Goal: Task Accomplishment & Management: Complete application form

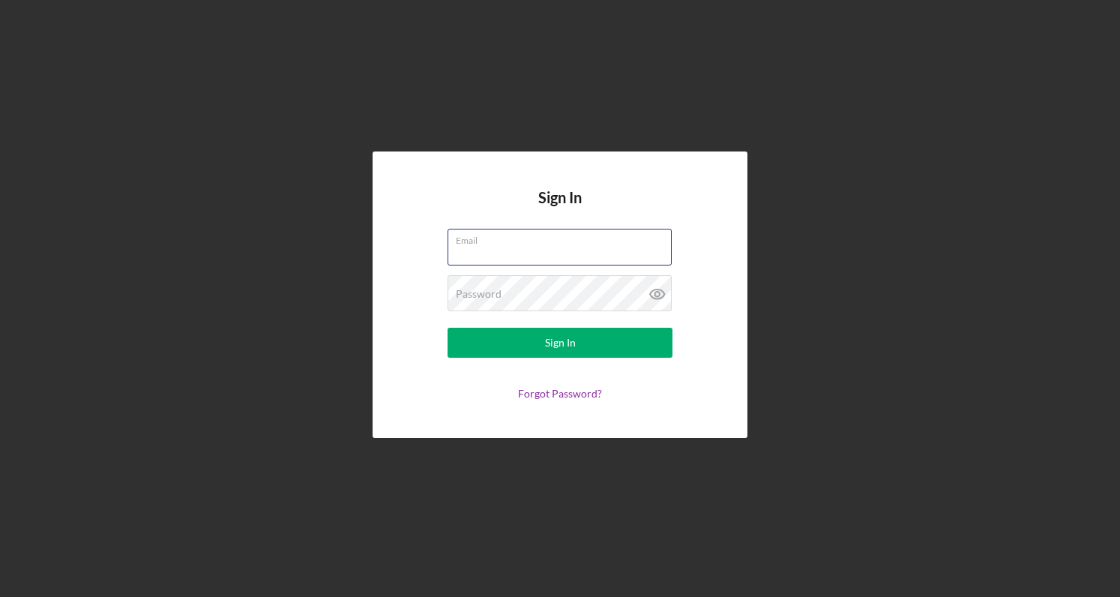
type input "[PERSON_NAME][EMAIL_ADDRESS][DOMAIN_NAME]"
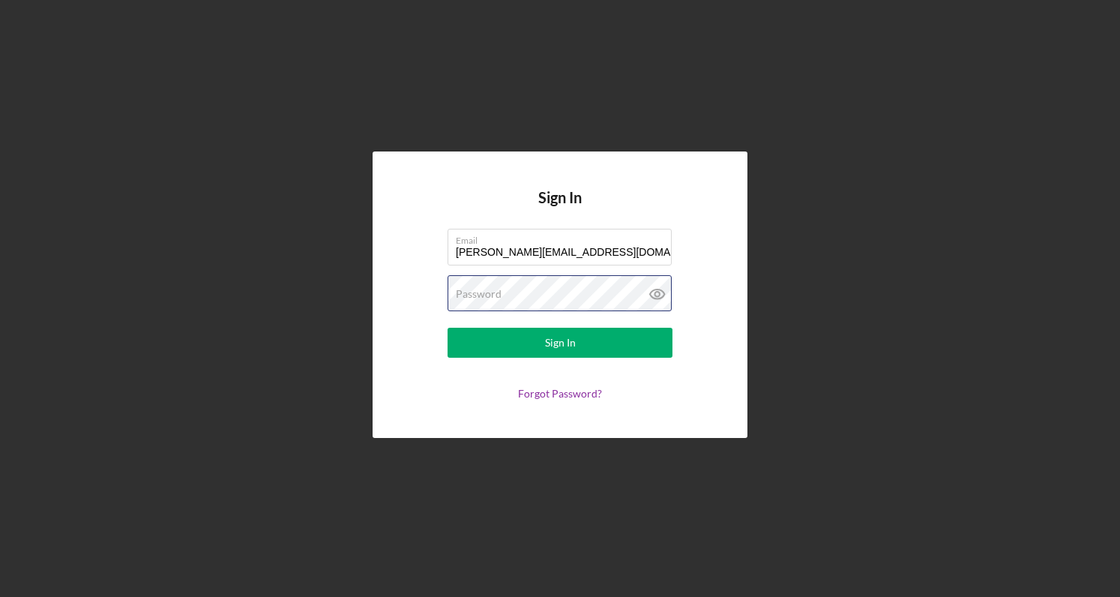
click at [560, 342] on button "Sign In" at bounding box center [559, 343] width 225 height 30
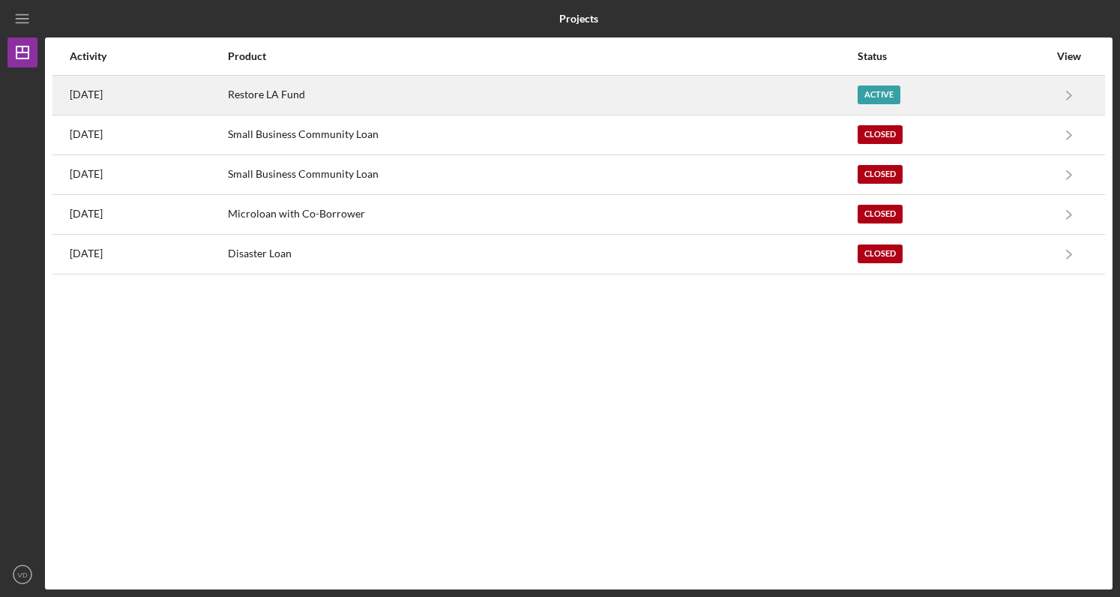
click at [334, 94] on div "Restore LA Fund" at bounding box center [542, 94] width 628 height 37
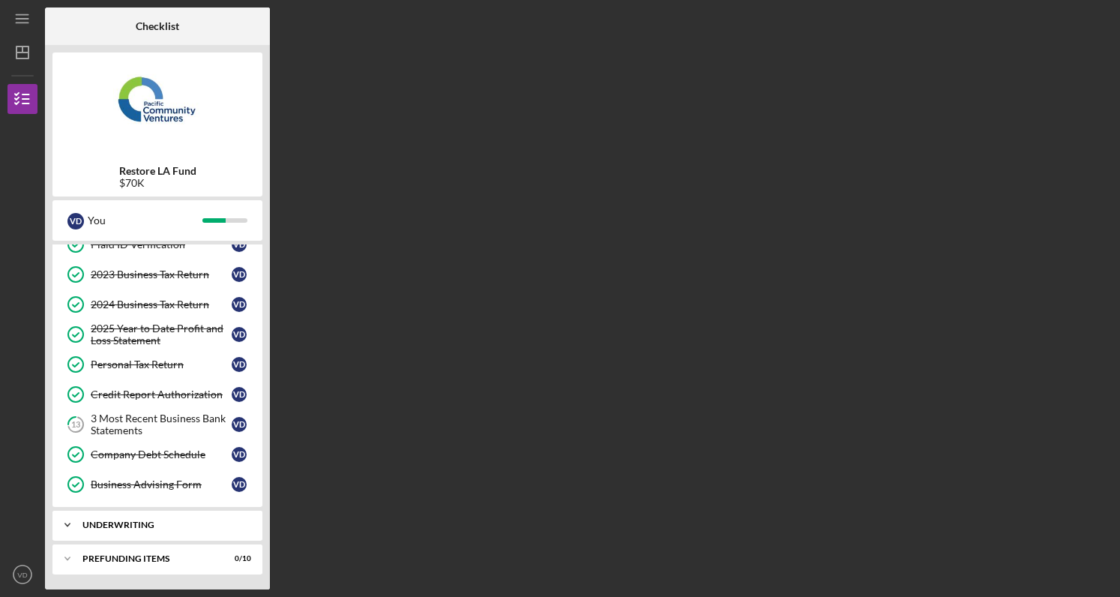
scroll to position [109, 0]
click at [109, 526] on div "Underwriting" at bounding box center [162, 524] width 161 height 9
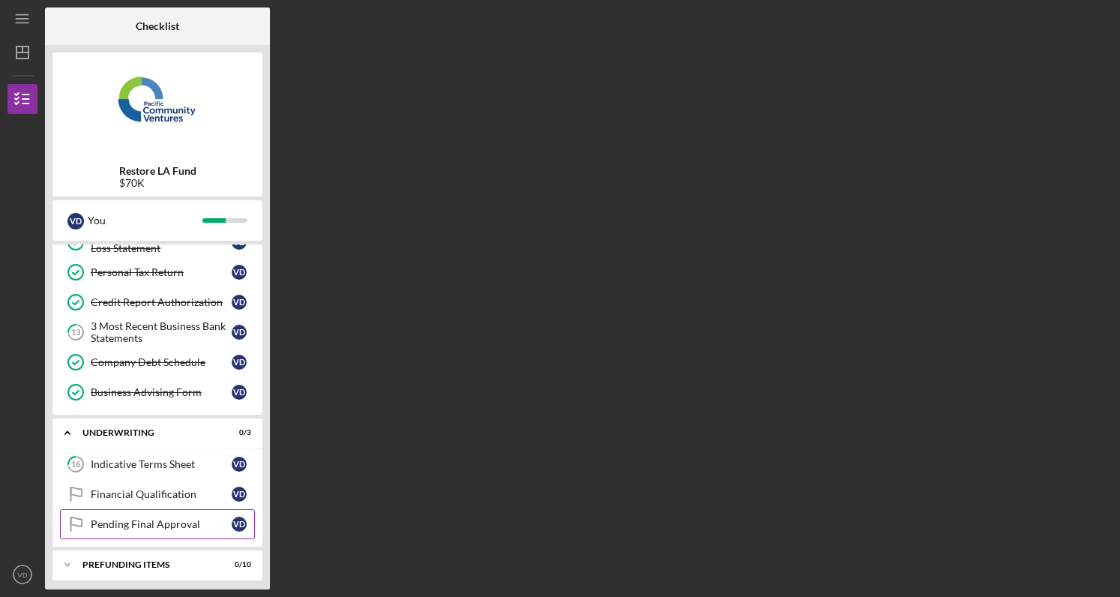
scroll to position [185, 0]
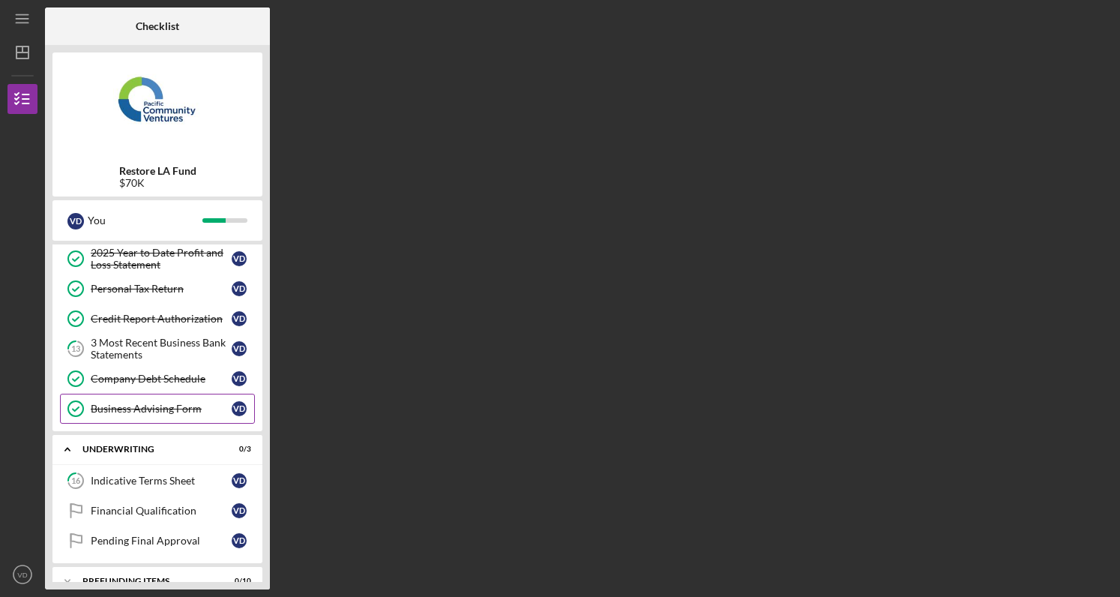
click at [118, 409] on div "Business Advising Form" at bounding box center [161, 408] width 141 height 12
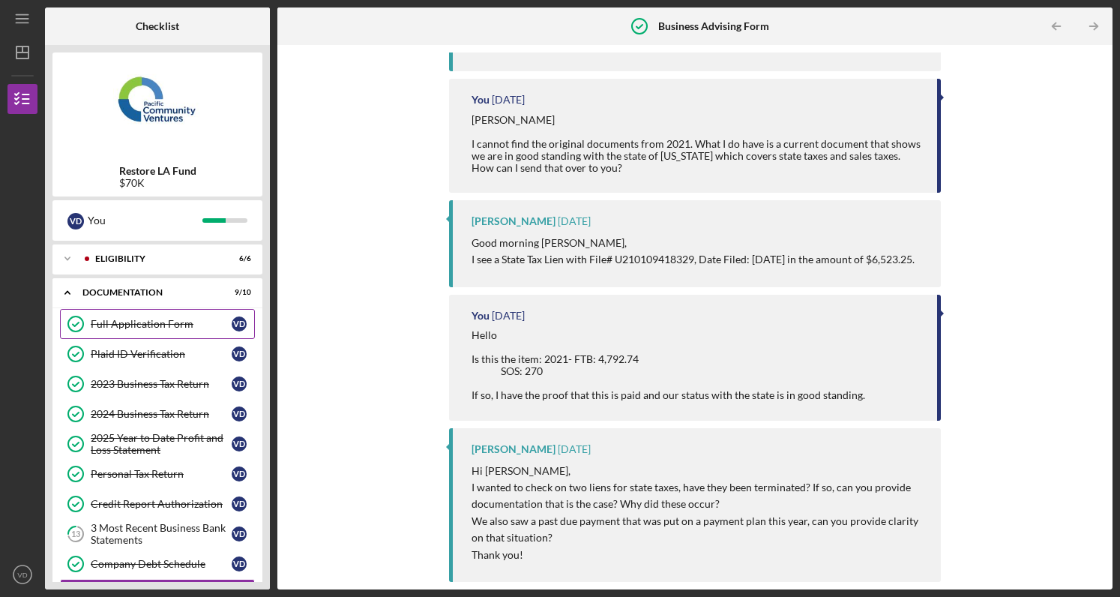
click at [151, 320] on div "Full Application Form" at bounding box center [161, 324] width 141 height 12
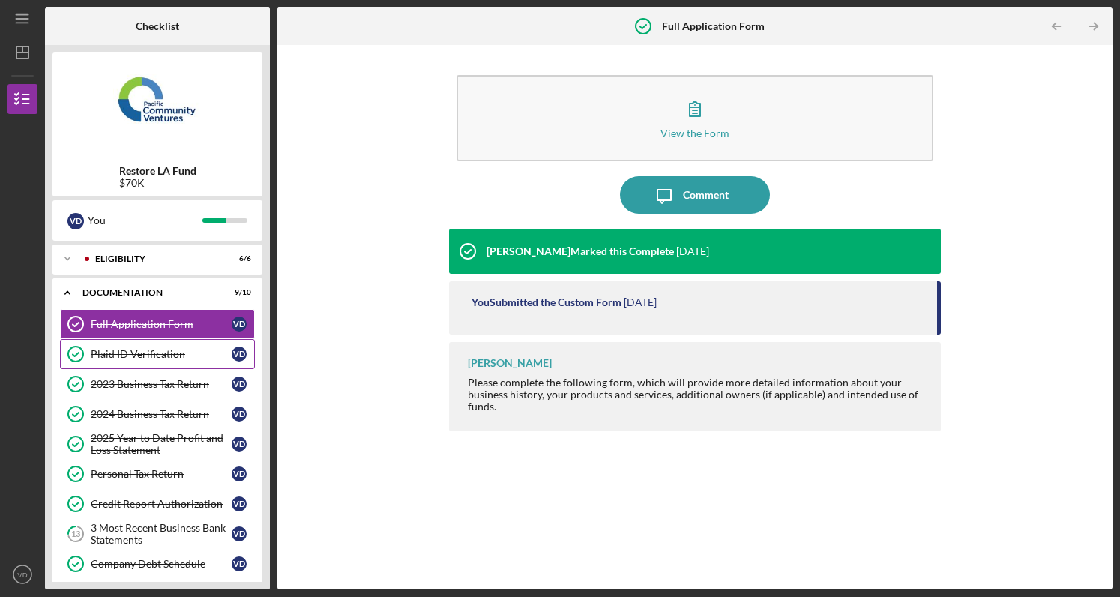
click at [127, 357] on div "Plaid ID Verification" at bounding box center [161, 354] width 141 height 12
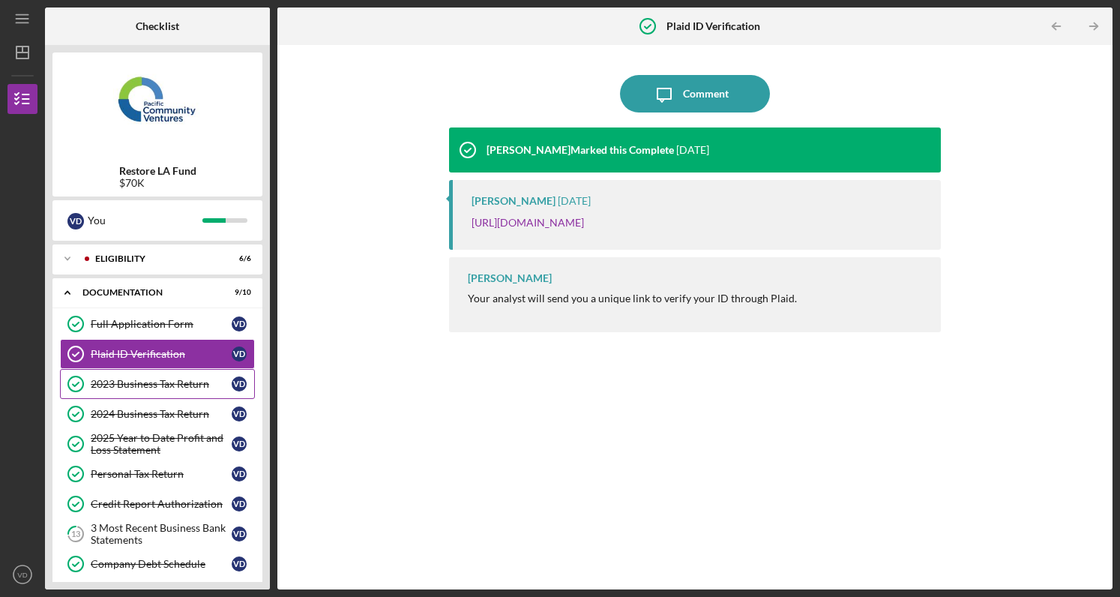
click at [115, 384] on div "2023 Business Tax Return" at bounding box center [161, 384] width 141 height 12
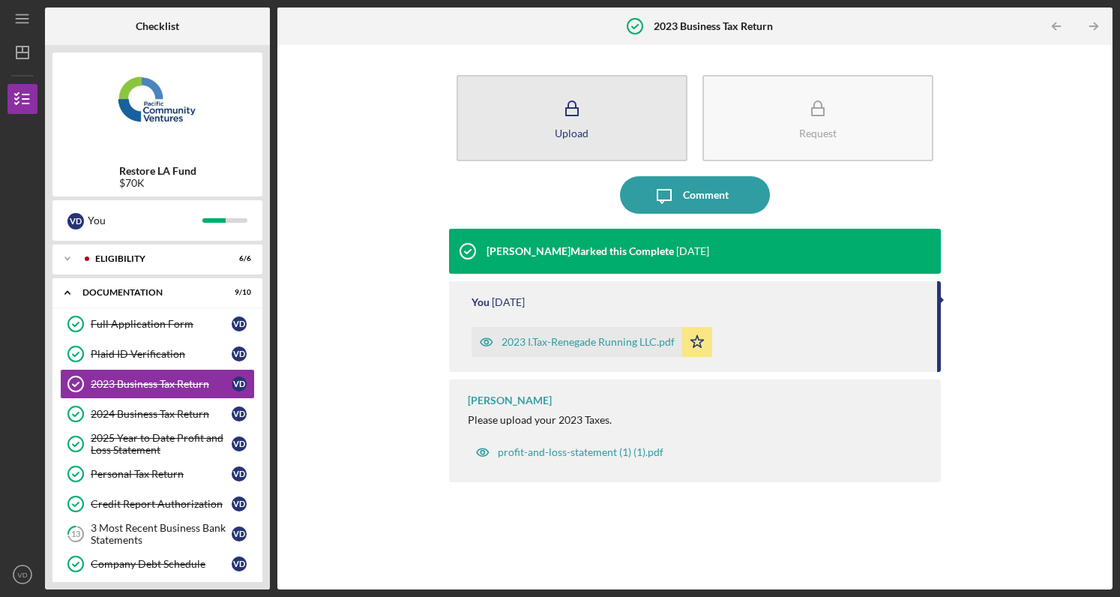
click at [564, 119] on icon "button" at bounding box center [571, 108] width 37 height 37
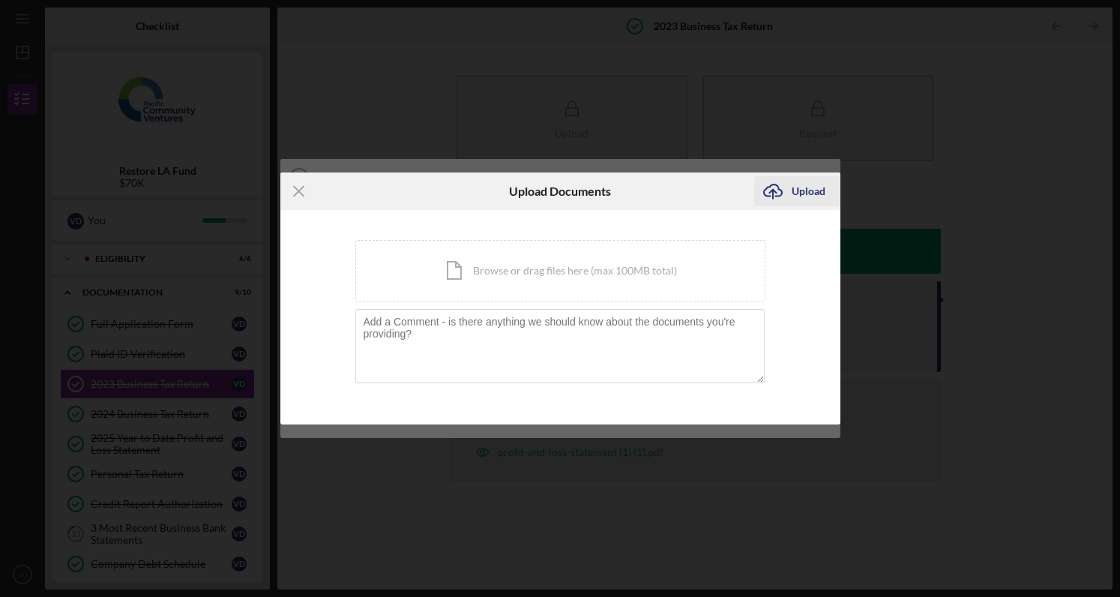
click at [803, 191] on div "Upload" at bounding box center [808, 191] width 34 height 30
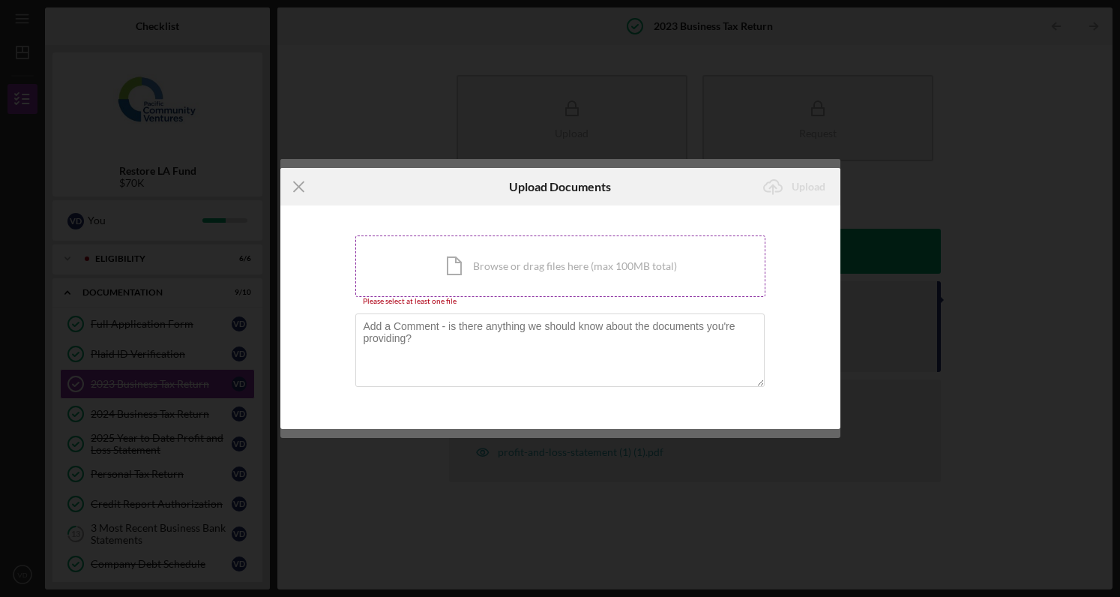
click at [507, 268] on div "Icon/Document Browse or drag files here (max 100MB total) Tap to choose files o…" at bounding box center [560, 265] width 410 height 61
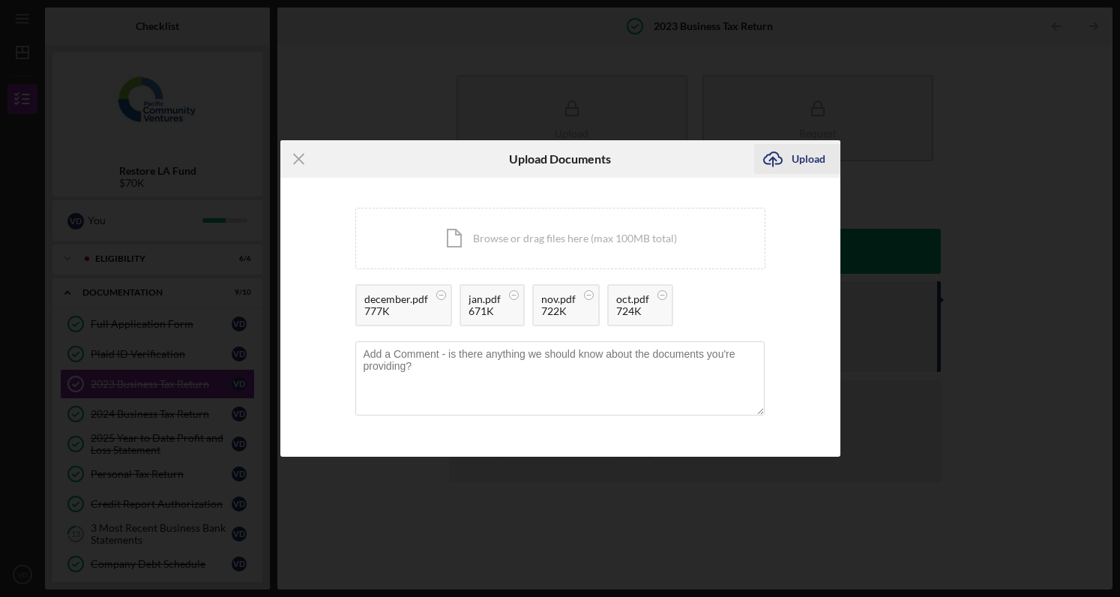
click at [802, 158] on div "Upload" at bounding box center [808, 159] width 34 height 30
